Goal: Find specific page/section: Find specific page/section

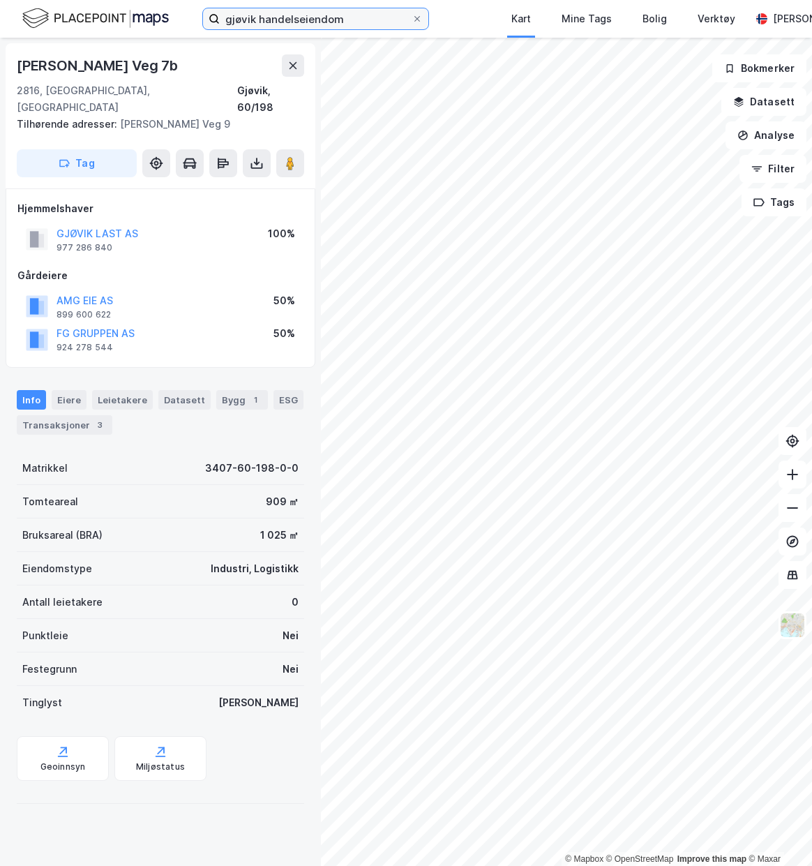
click at [344, 21] on input "gjøvik handelseiendom" at bounding box center [316, 18] width 192 height 21
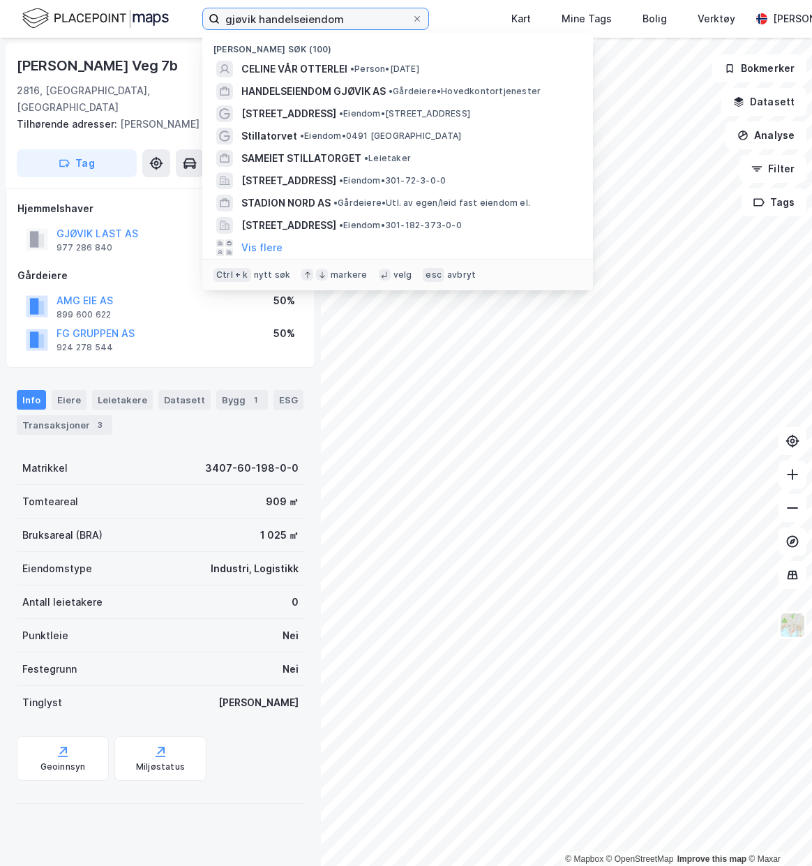
click at [344, 21] on input "gjøvik handelseiendom" at bounding box center [316, 18] width 192 height 21
click at [389, 111] on span "• Eiendom • [STREET_ADDRESS]" at bounding box center [404, 113] width 131 height 11
